Goal: Information Seeking & Learning: Learn about a topic

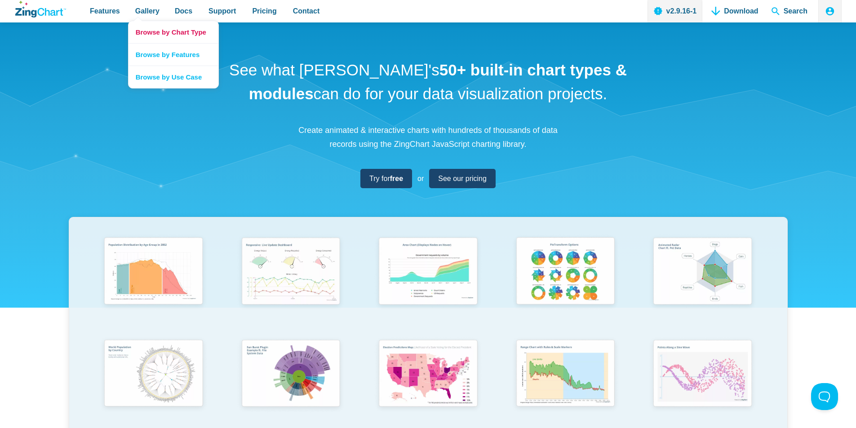
click at [145, 31] on link "Browse by Chart Type" at bounding box center [173, 32] width 90 height 22
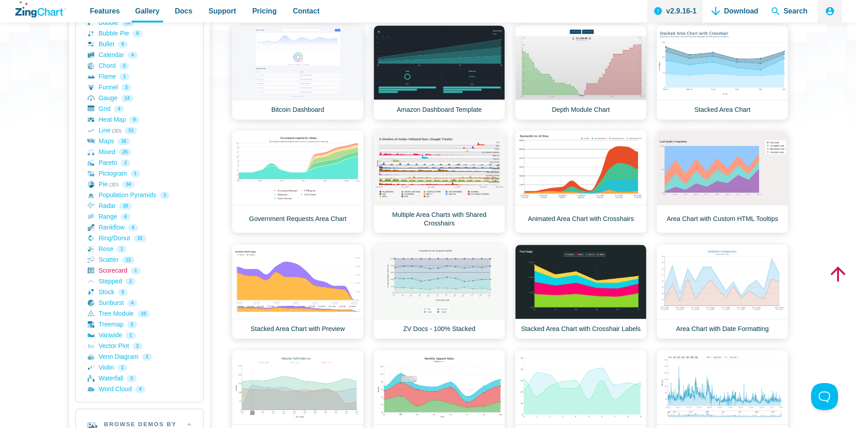
scroll to position [270, 0]
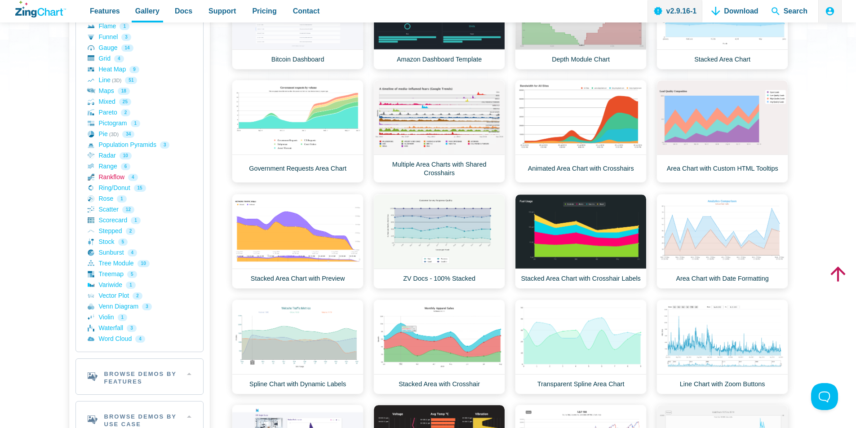
click at [106, 177] on link "Rankflow 4" at bounding box center [140, 177] width 104 height 11
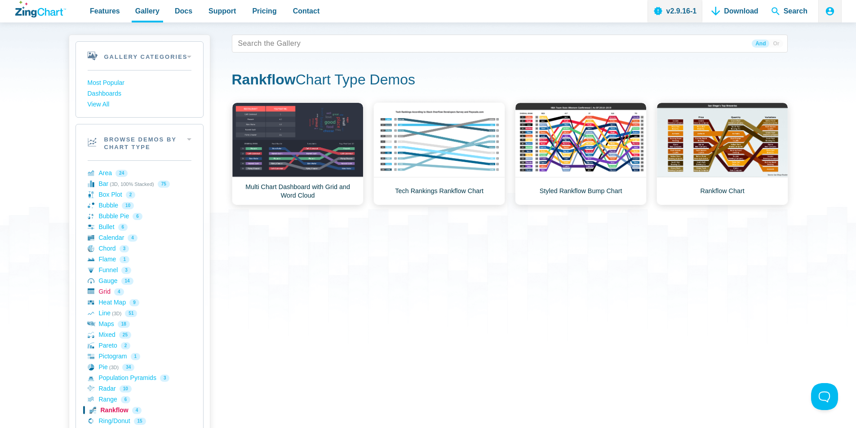
scroll to position [90, 0]
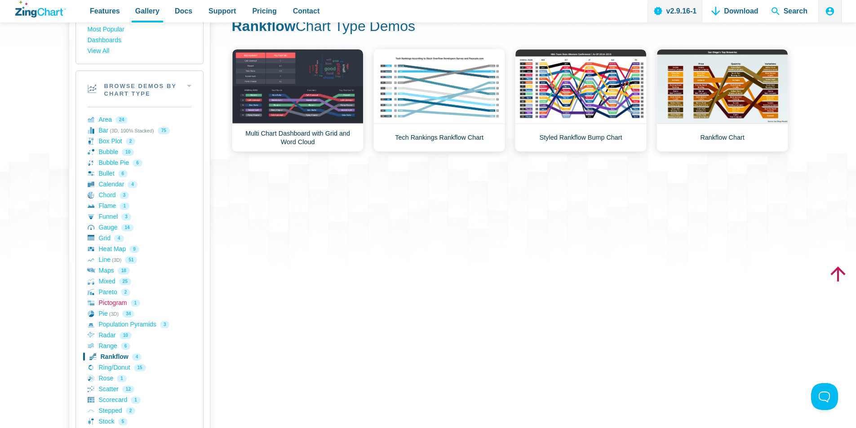
click at [106, 306] on link "Pictogram 1" at bounding box center [140, 303] width 104 height 11
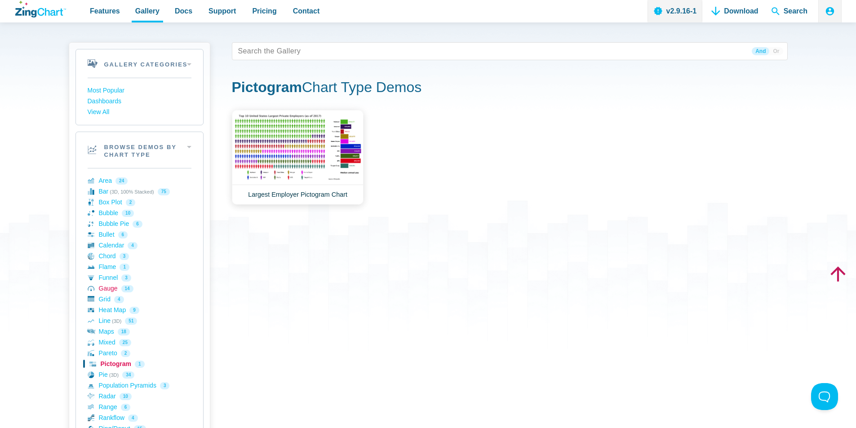
scroll to position [45, 0]
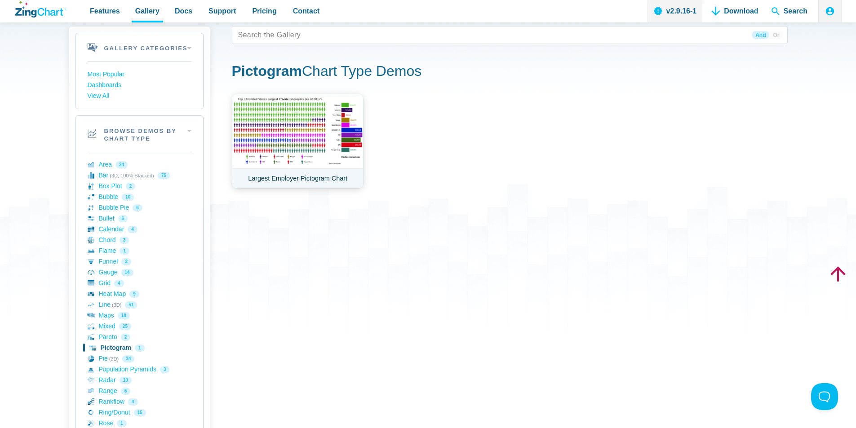
click at [283, 146] on link "Largest Employer Pictogram Chart" at bounding box center [298, 141] width 132 height 95
click at [106, 178] on link "Bar (3D, 100% Stacked) 75" at bounding box center [140, 175] width 104 height 11
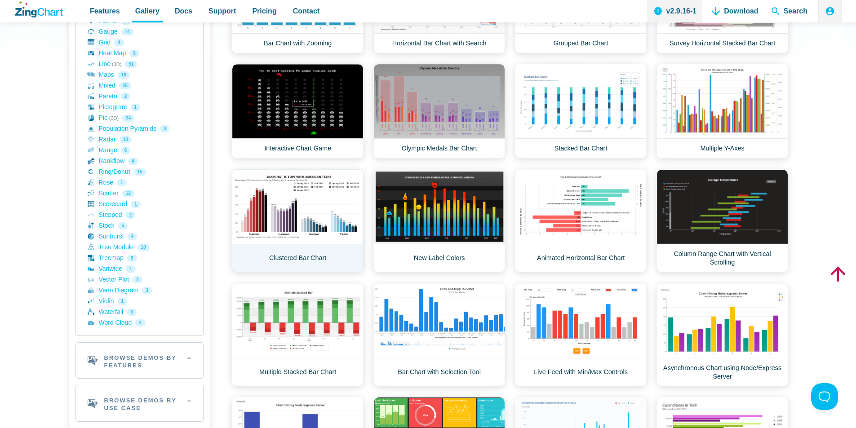
scroll to position [359, 0]
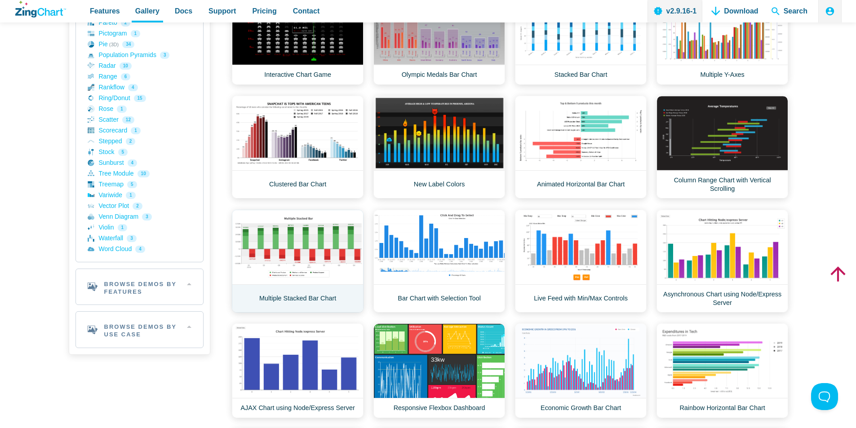
click at [314, 239] on link "Multiple Stacked Bar Chart" at bounding box center [298, 261] width 132 height 103
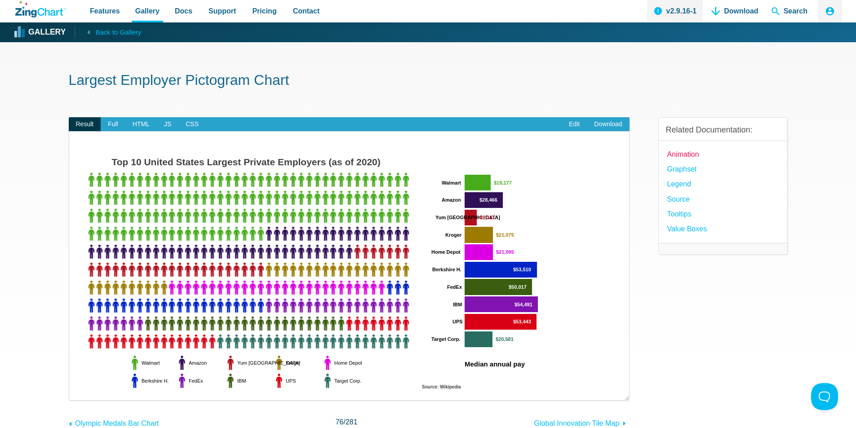
click at [691, 153] on link "Animation" at bounding box center [683, 154] width 32 height 12
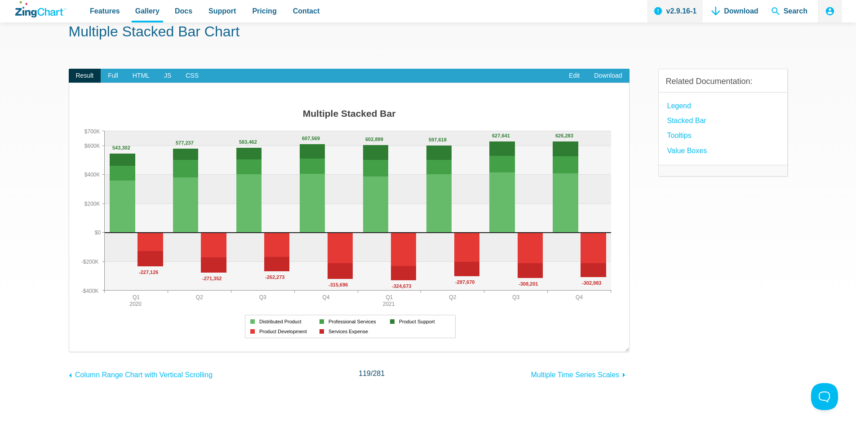
scroll to position [90, 0]
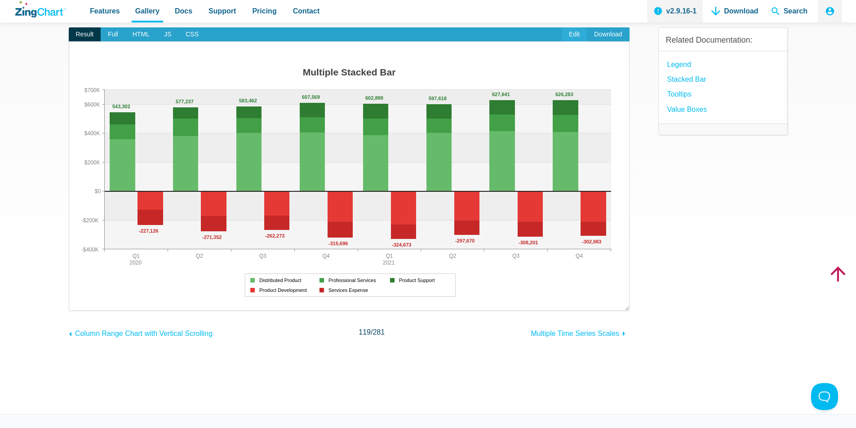
click at [576, 38] on link "Edit" at bounding box center [574, 34] width 25 height 14
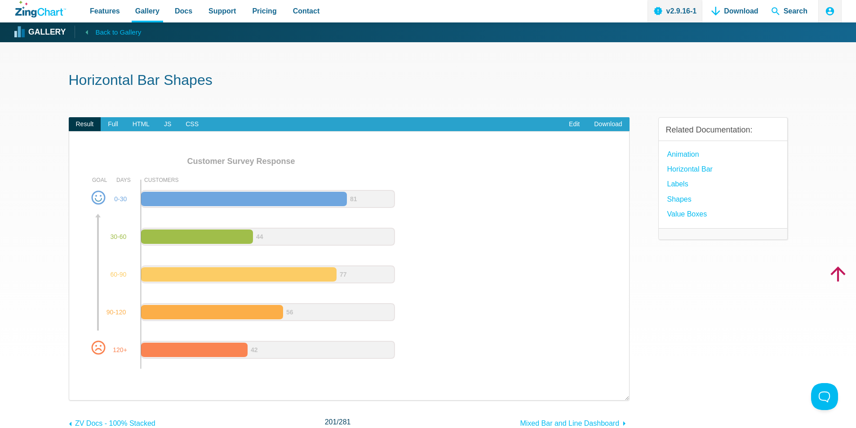
click at [120, 33] on span "Back to Gallery" at bounding box center [118, 33] width 46 height 12
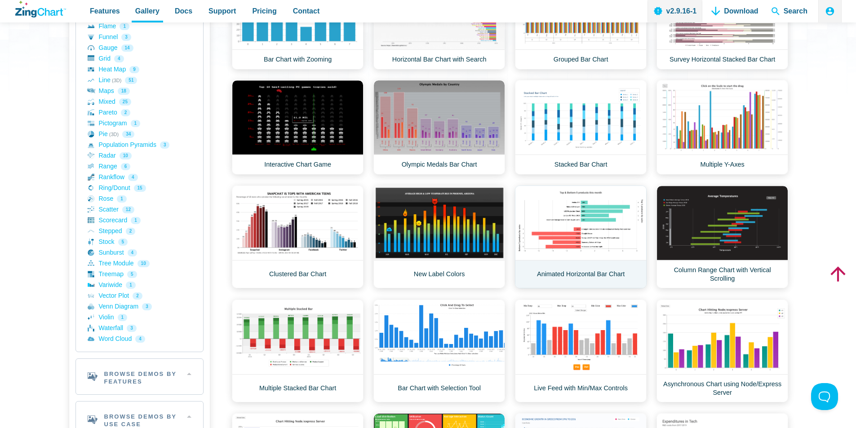
click at [583, 209] on link "Animated Horizontal Bar Chart" at bounding box center [581, 237] width 132 height 103
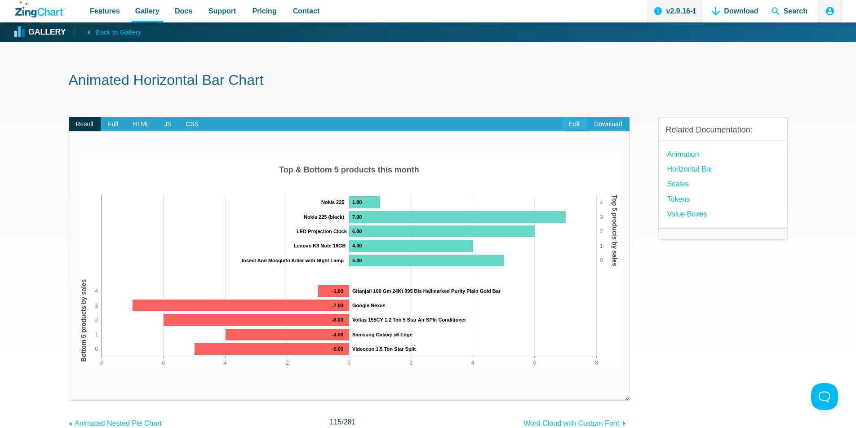
click at [575, 125] on link "Edit" at bounding box center [574, 124] width 25 height 14
